Goal: Navigation & Orientation: Find specific page/section

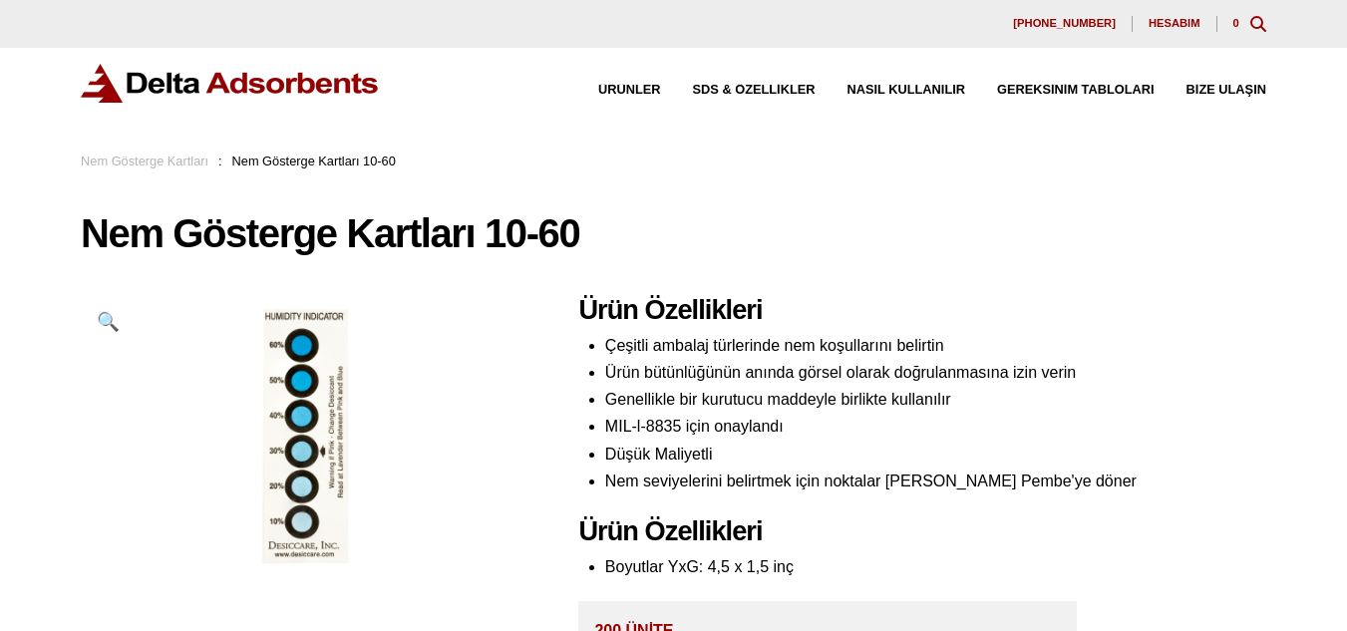
scroll to position [27, 0]
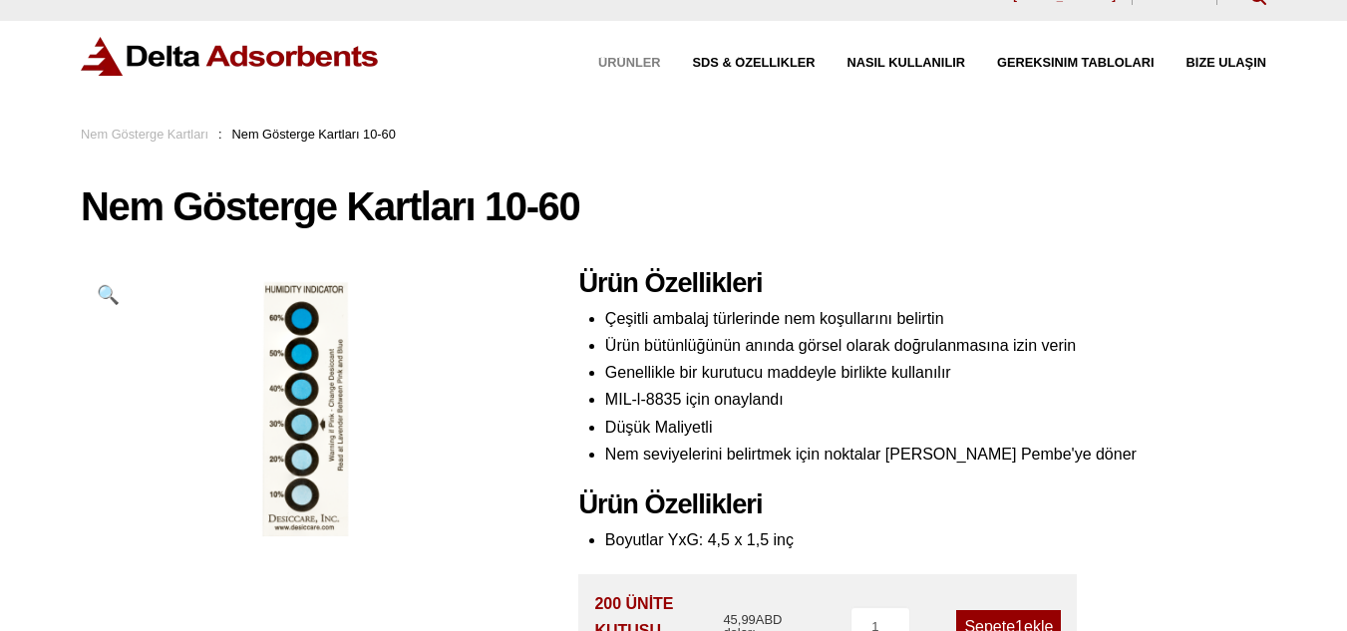
click at [632, 63] on font "Ürünler" at bounding box center [629, 62] width 63 height 15
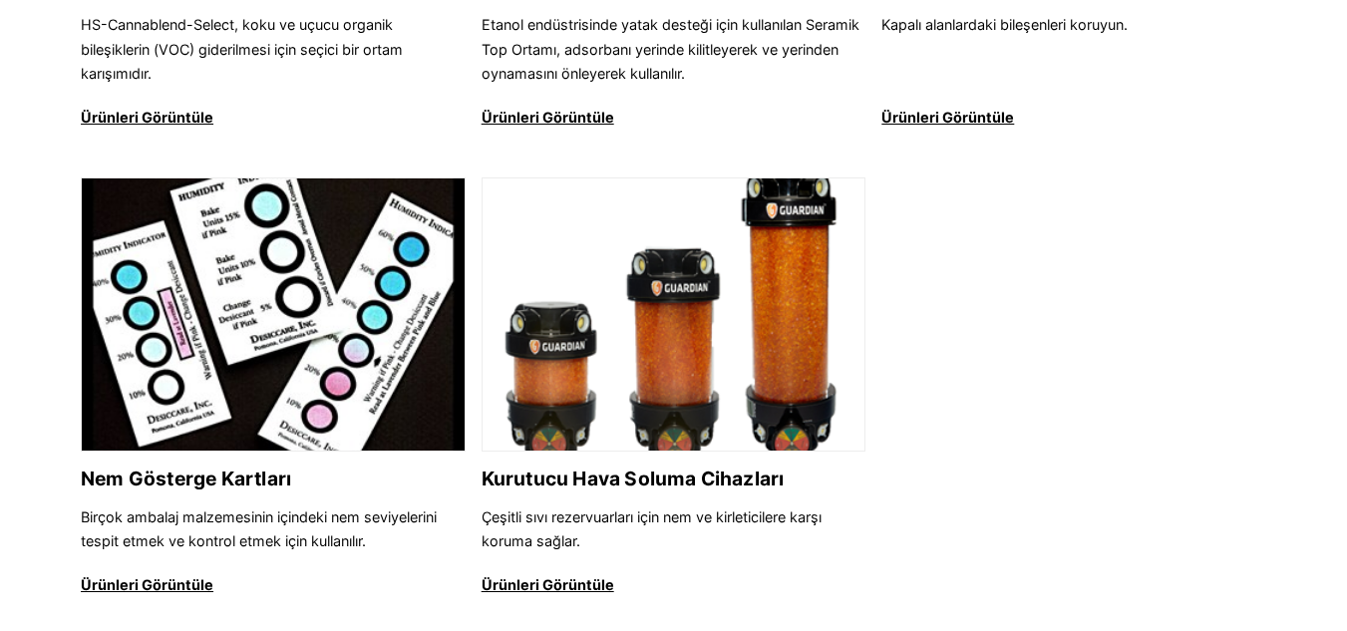
scroll to position [2637, 0]
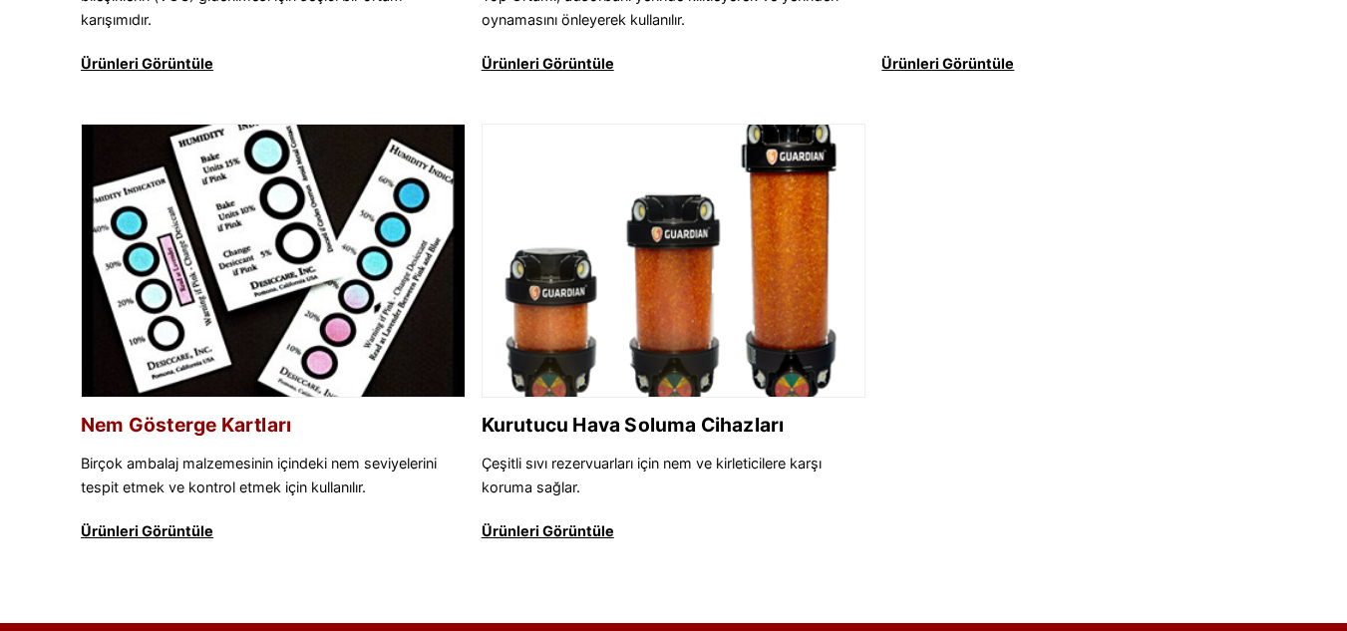
click at [215, 344] on img at bounding box center [273, 262] width 383 height 274
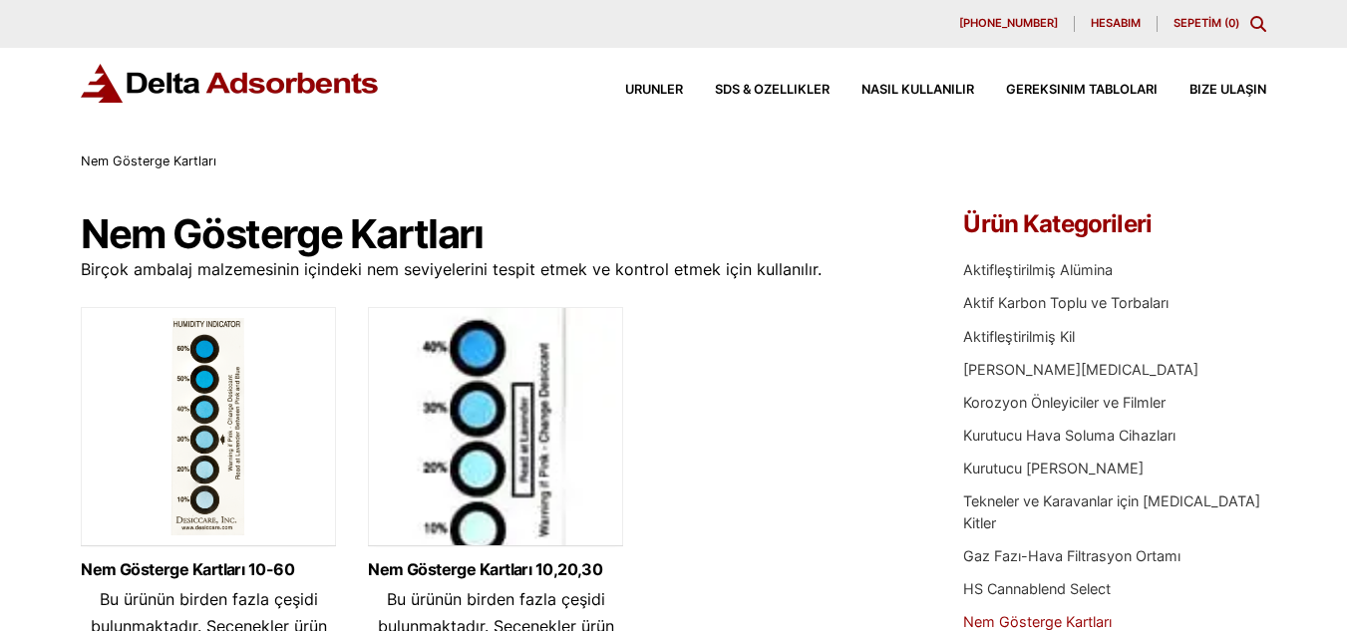
click at [523, 385] on img at bounding box center [495, 431] width 255 height 249
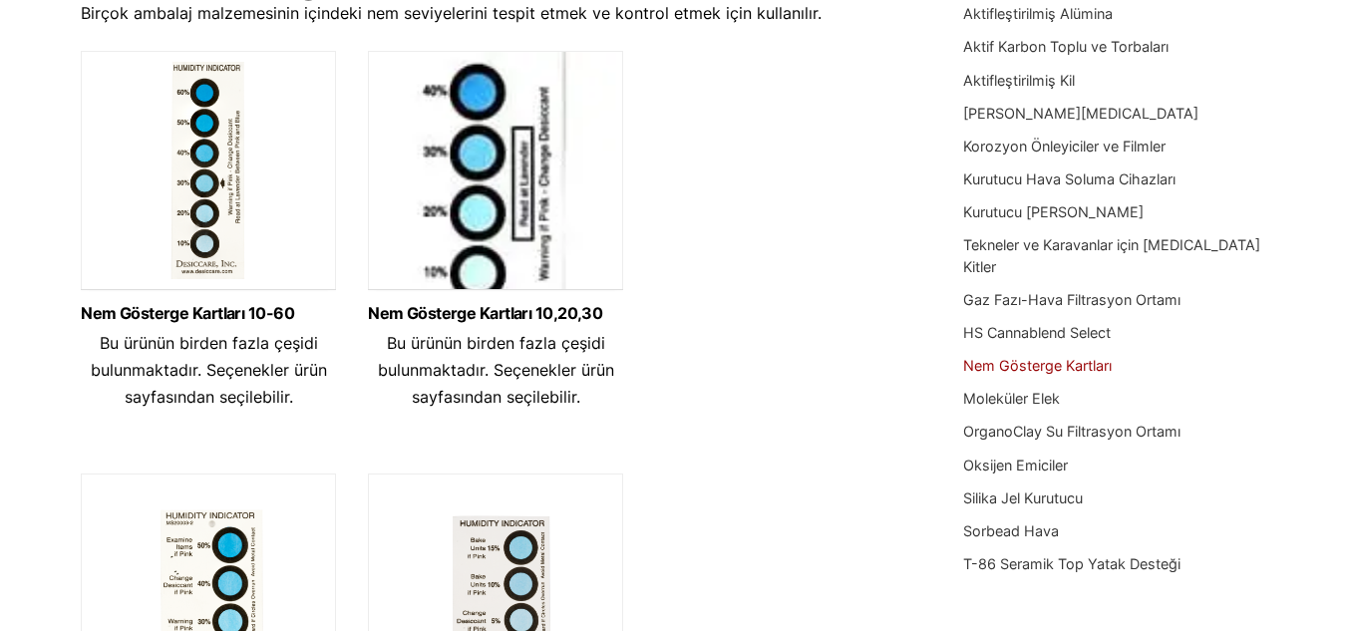
scroll to position [99, 0]
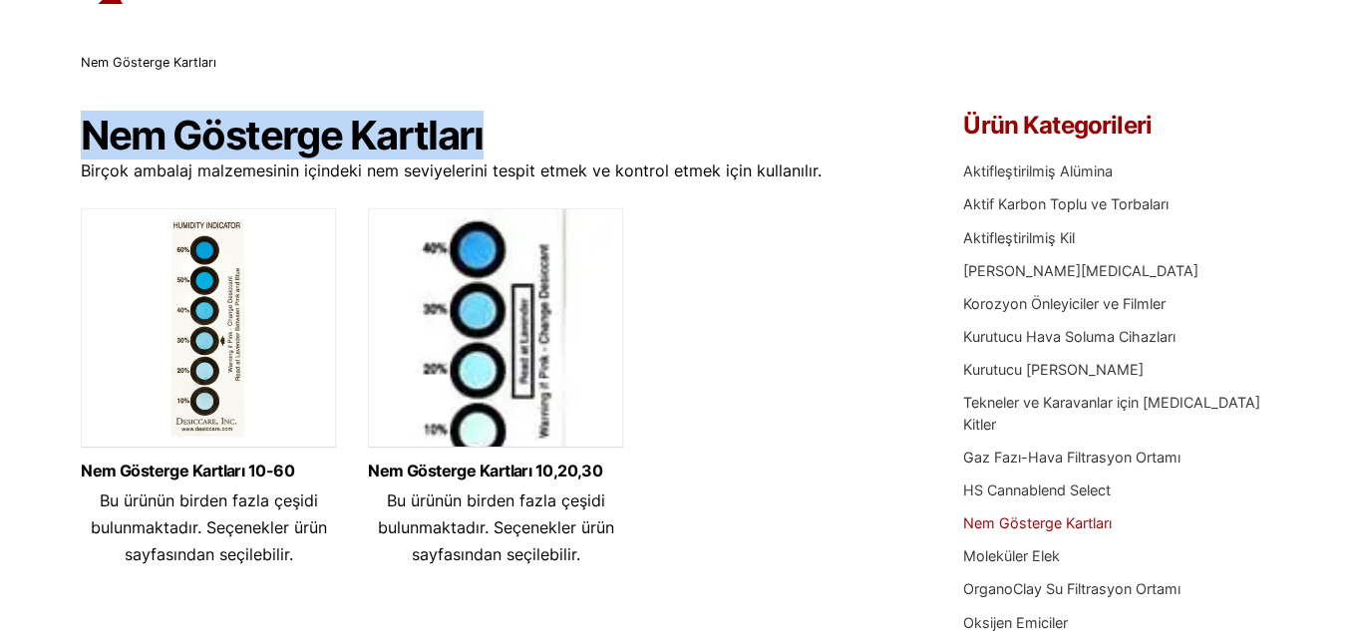
drag, startPoint x: 520, startPoint y: 140, endPoint x: 31, endPoint y: 145, distance: 488.7
copy font "Nem Gösterge Kartları"
